Goal: Information Seeking & Learning: Learn about a topic

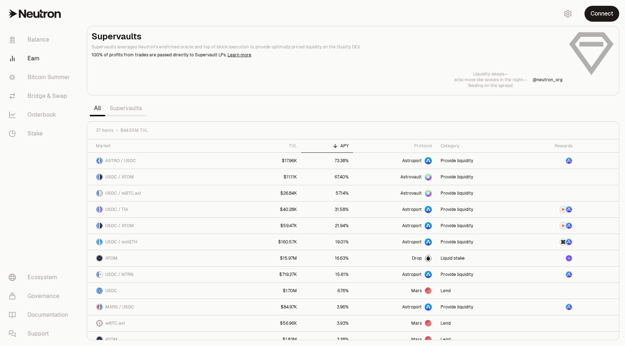
click at [132, 106] on link "Supervaults" at bounding box center [125, 108] width 41 height 14
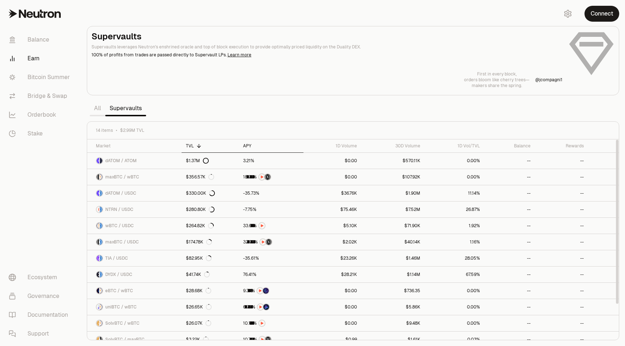
click at [243, 147] on div "APY" at bounding box center [271, 146] width 56 height 6
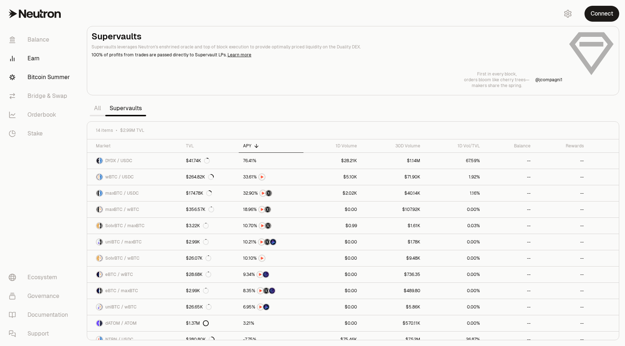
click at [41, 78] on link "Bitcoin Summer" at bounding box center [40, 77] width 75 height 19
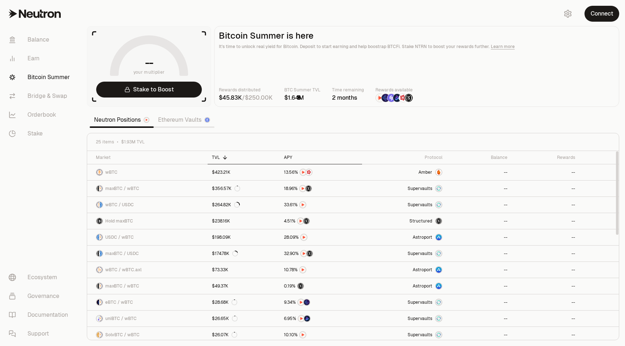
click at [288, 159] on div "APY" at bounding box center [321, 158] width 74 height 6
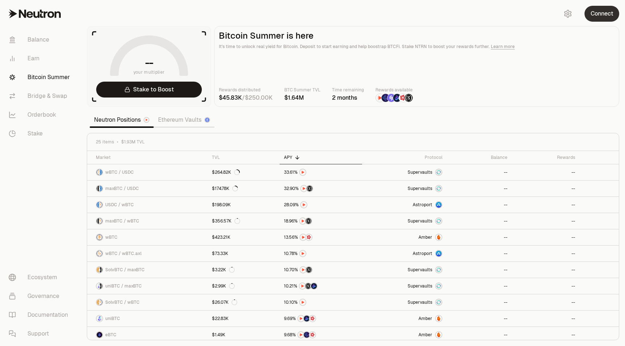
click at [592, 15] on button "Connect" at bounding box center [601, 14] width 35 height 16
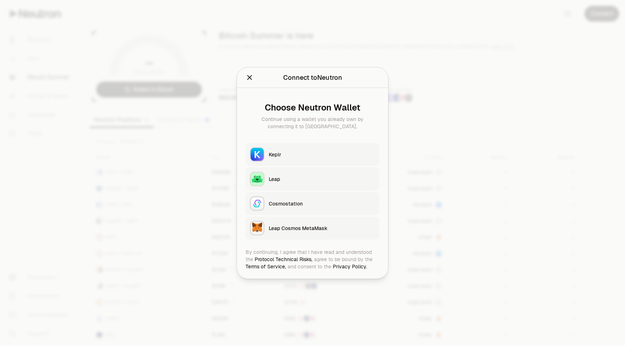
click at [368, 149] on button "Keplr" at bounding box center [312, 154] width 134 height 23
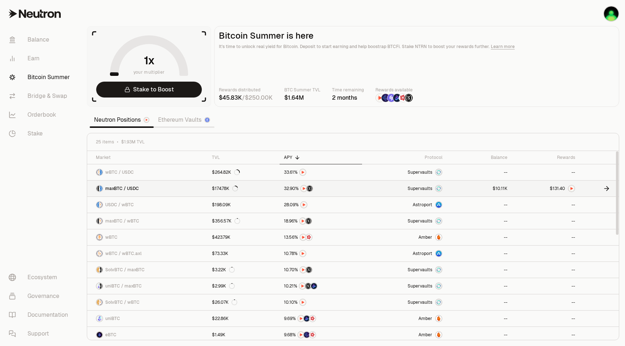
click at [496, 190] on span "1" at bounding box center [496, 188] width 2 height 5
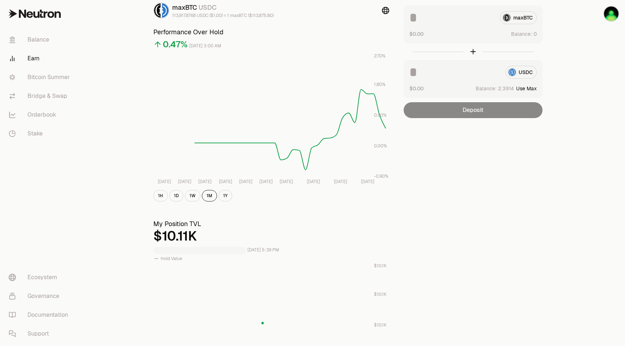
scroll to position [51, 0]
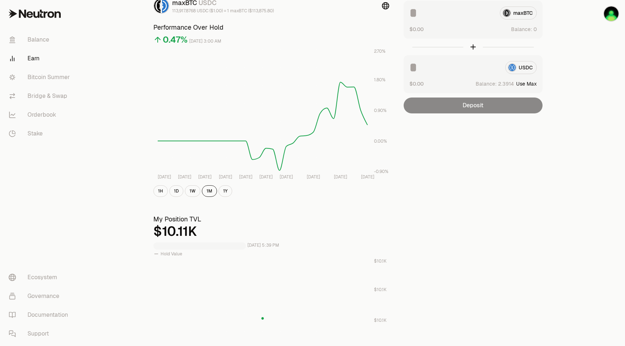
click at [194, 245] on div at bounding box center [199, 246] width 93 height 7
click at [171, 225] on div "$10.11K" at bounding box center [271, 232] width 236 height 14
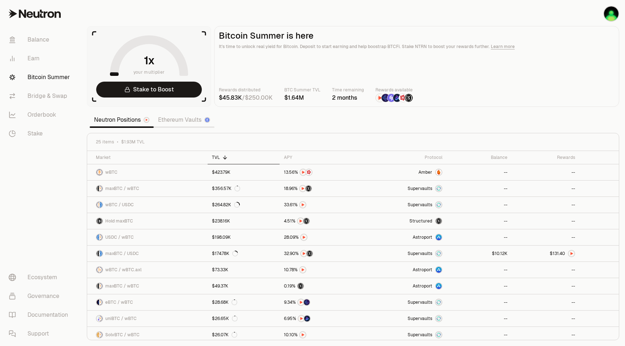
click at [168, 116] on link "Ethereum Vaults" at bounding box center [184, 120] width 61 height 14
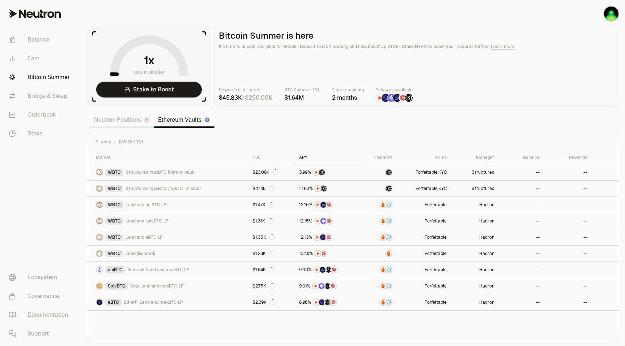
click at [299, 155] on div "APY" at bounding box center [327, 158] width 56 height 6
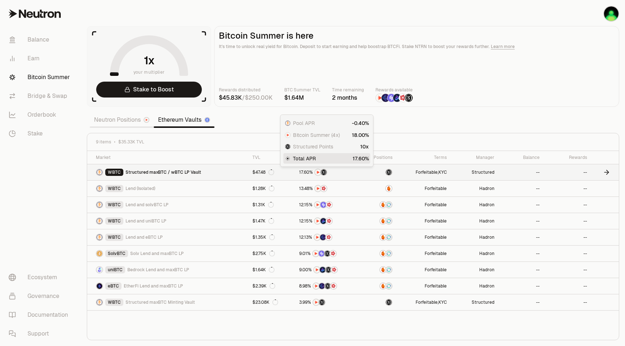
click at [316, 171] on img at bounding box center [318, 173] width 6 height 6
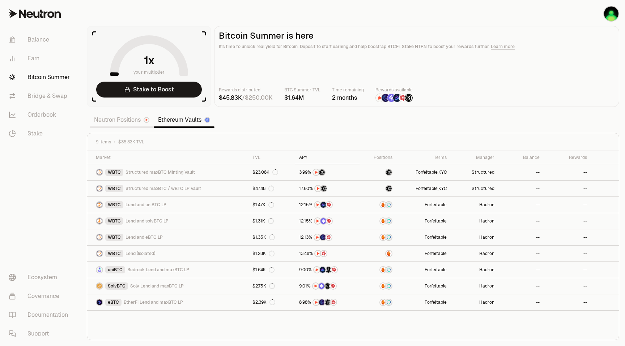
click at [300, 158] on div "APY" at bounding box center [327, 158] width 56 height 6
